Goal: Transaction & Acquisition: Purchase product/service

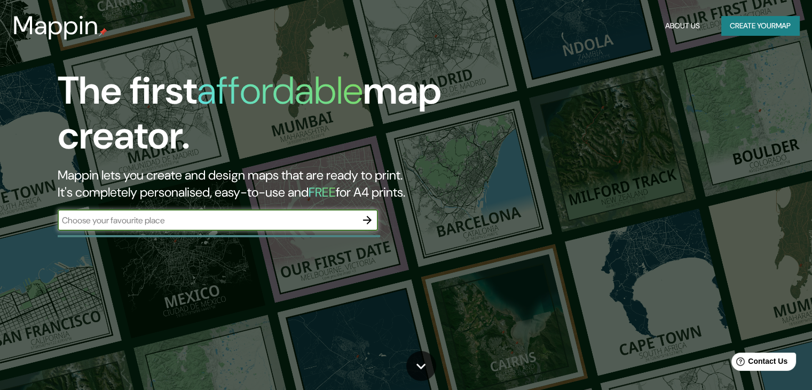
click at [211, 222] on input "text" at bounding box center [207, 220] width 299 height 12
type input "guadalajara"
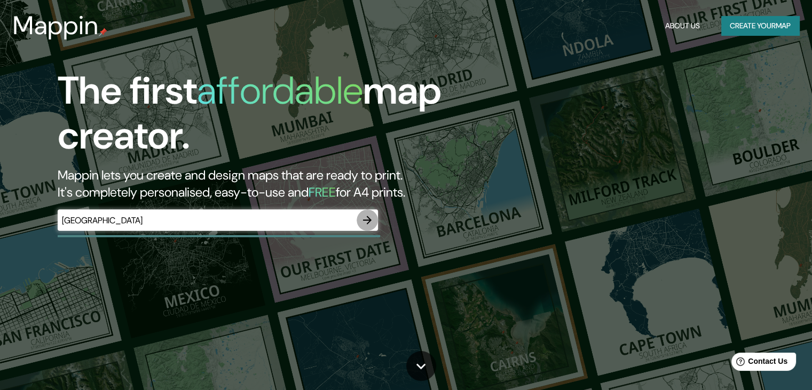
click at [364, 221] on icon "button" at bounding box center [367, 220] width 13 height 13
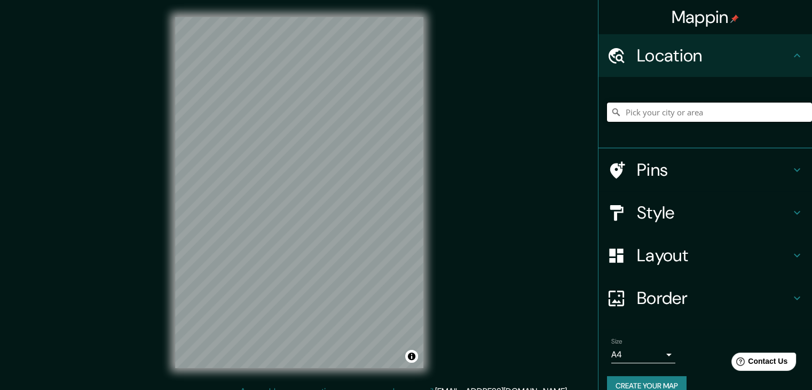
click at [668, 113] on input "Pick your city or area" at bounding box center [709, 112] width 205 height 19
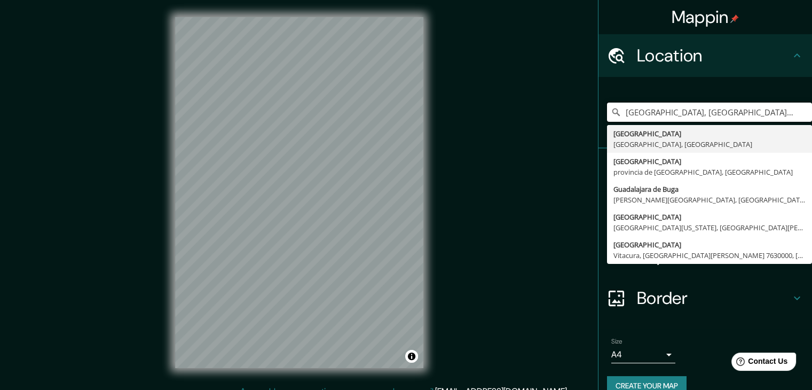
type input "Guadalajara, Jalisco, México"
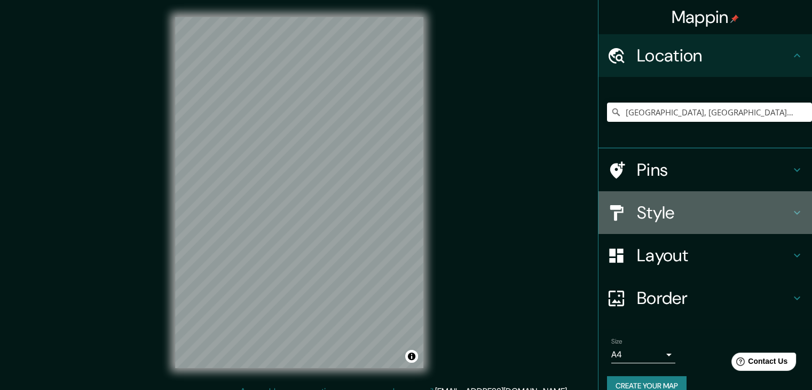
click at [702, 204] on h4 "Style" at bounding box center [714, 212] width 154 height 21
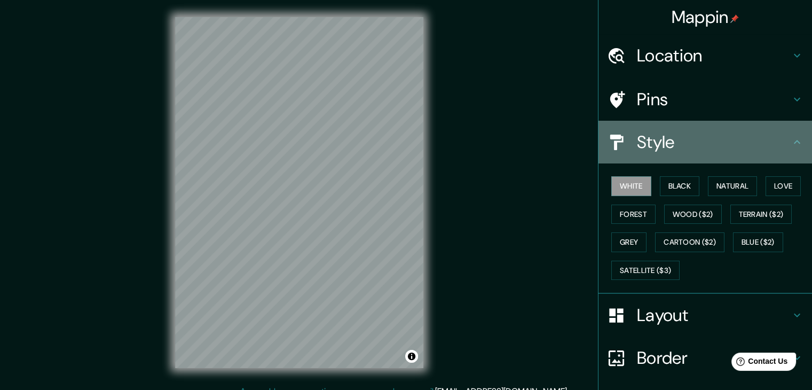
click at [689, 127] on div "Style" at bounding box center [705, 142] width 214 height 43
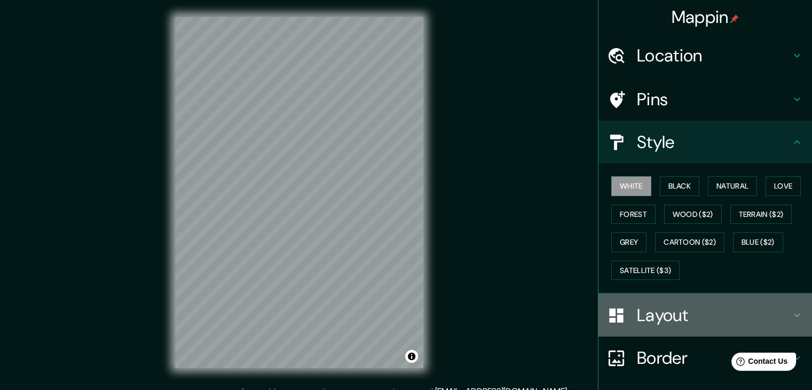
click at [664, 311] on h4 "Layout" at bounding box center [714, 314] width 154 height 21
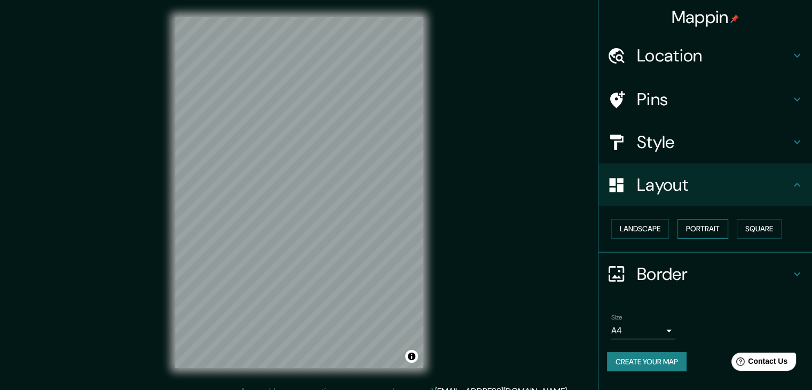
click at [706, 227] on button "Portrait" at bounding box center [702, 229] width 51 height 20
click at [628, 223] on button "Landscape" at bounding box center [640, 229] width 58 height 20
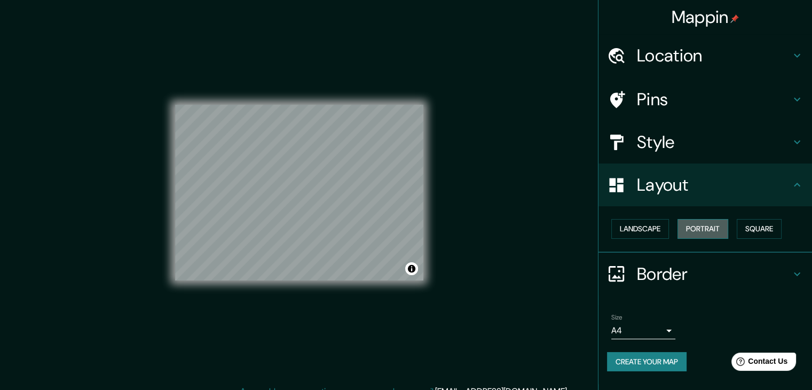
click at [702, 224] on button "Portrait" at bounding box center [702, 229] width 51 height 20
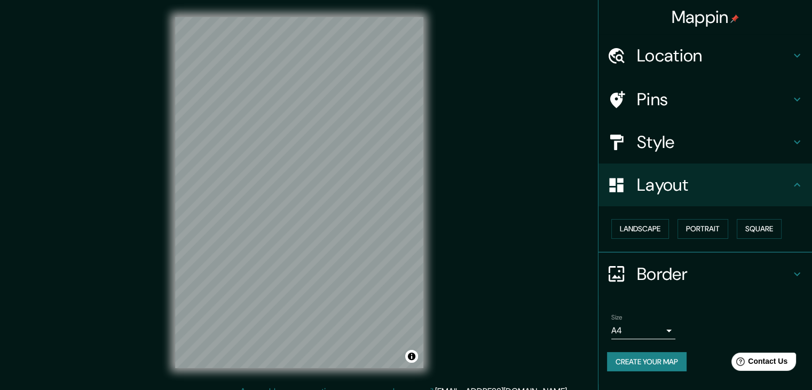
click at [673, 327] on body "Mappin Location Guadalajara, Jalisco, México Guadalajara Jalisco, México Guadal…" at bounding box center [406, 195] width 812 height 390
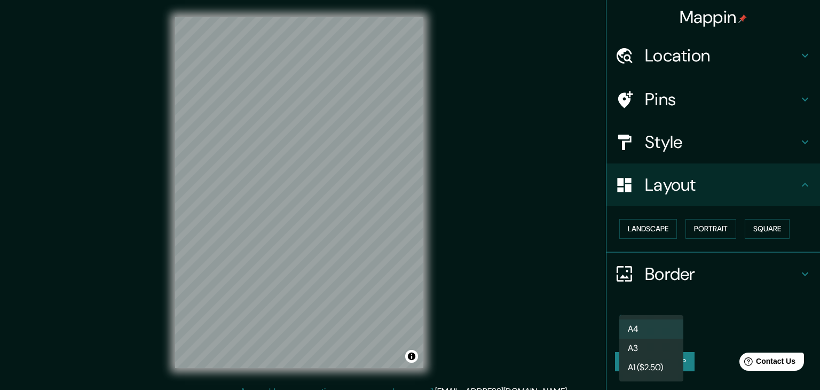
click at [663, 346] on li "A3" at bounding box center [651, 347] width 64 height 19
type input "a4"
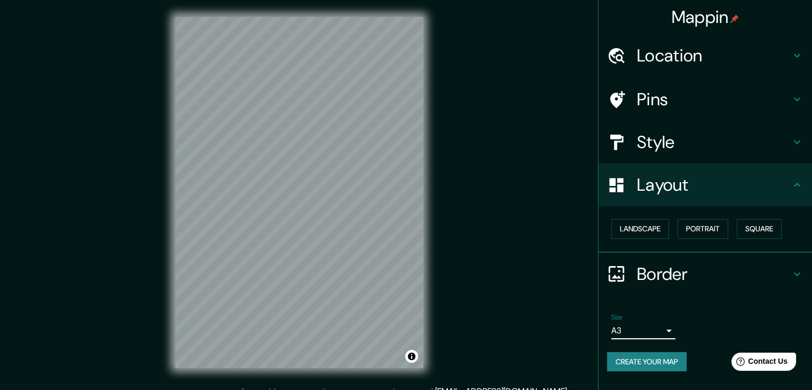
click at [661, 358] on button "Create your map" at bounding box center [647, 362] width 80 height 20
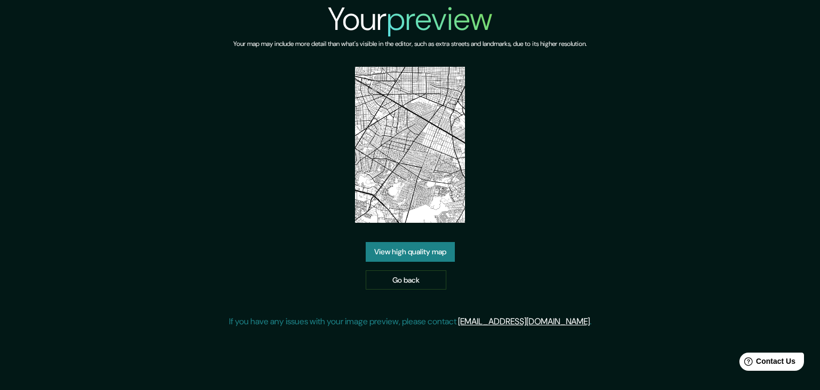
click at [414, 171] on img at bounding box center [410, 145] width 111 height 156
click at [434, 249] on link "View high quality map" at bounding box center [410, 252] width 89 height 20
